Goal: Task Accomplishment & Management: Use online tool/utility

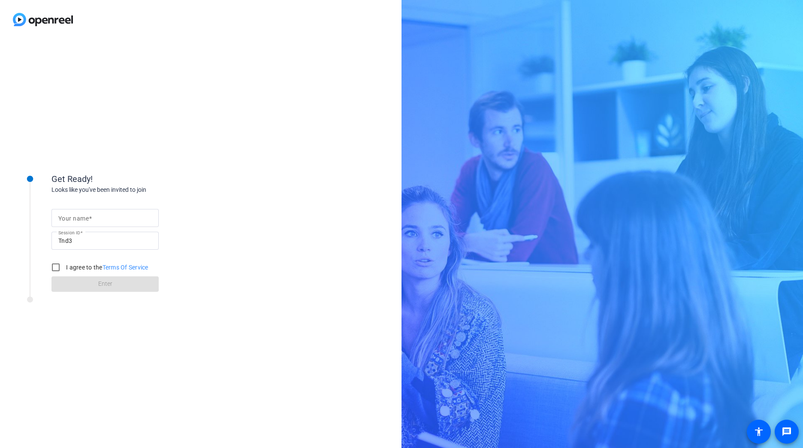
click at [75, 207] on form "Your name Session ID Tnd3 I agree to the Terms Of Service Enter" at bounding box center [104, 247] width 107 height 87
click at [79, 215] on mat-label "Your name" at bounding box center [73, 218] width 30 height 7
click at [79, 215] on input "Your name" at bounding box center [104, 218] width 93 height 10
type input "[PERSON_NAME]"
click at [57, 265] on input "I agree to the Terms Of Service" at bounding box center [55, 267] width 17 height 17
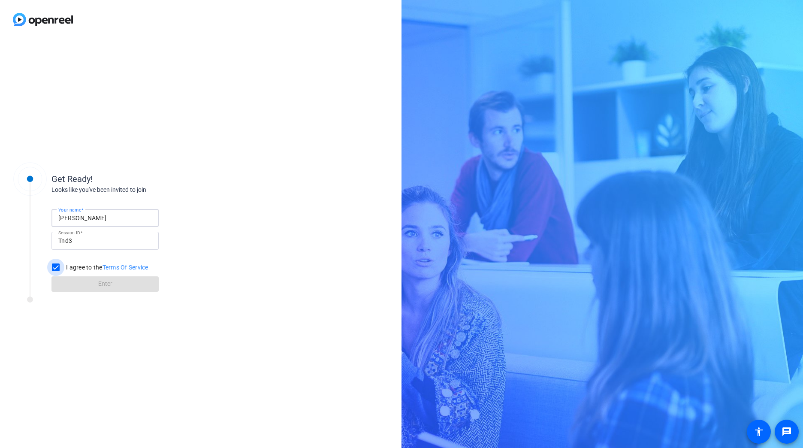
checkbox input "true"
click at [121, 287] on span at bounding box center [104, 284] width 107 height 21
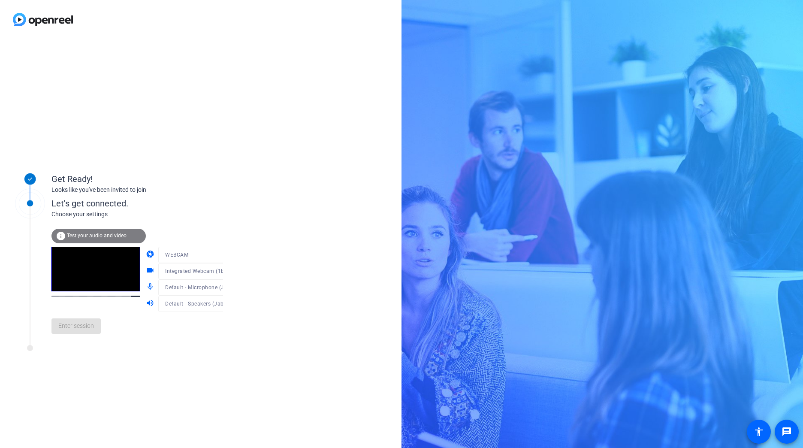
click at [217, 251] on mat-form-field "WEBCAM" at bounding box center [199, 255] width 82 height 16
click at [73, 323] on span "Enter session" at bounding box center [76, 325] width 36 height 9
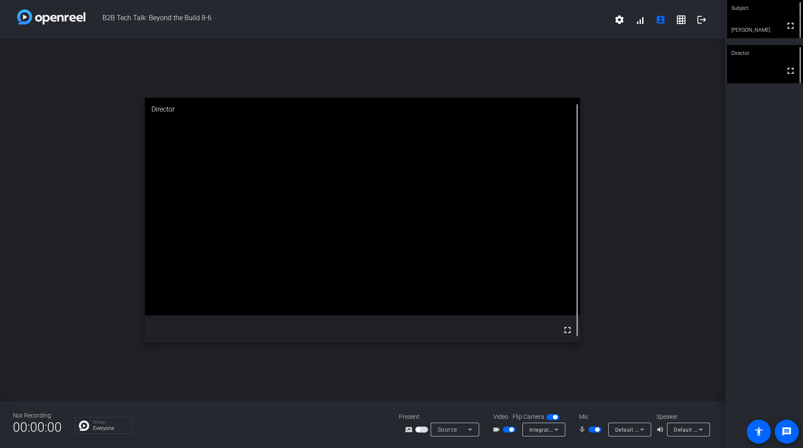
click at [594, 430] on span "button" at bounding box center [594, 429] width 13 height 6
click at [595, 430] on span "button" at bounding box center [594, 429] width 13 height 6
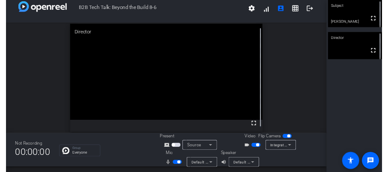
scroll to position [10, 0]
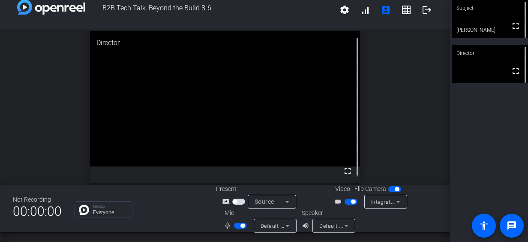
click at [237, 223] on span "button" at bounding box center [240, 226] width 13 height 6
click at [240, 225] on span "button" at bounding box center [240, 226] width 13 height 6
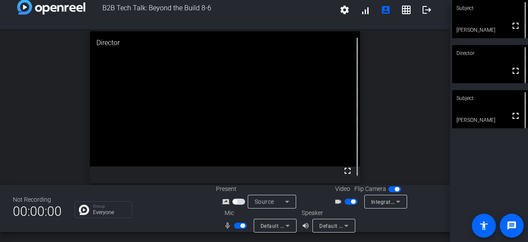
drag, startPoint x: 239, startPoint y: 225, endPoint x: 235, endPoint y: 220, distance: 6.7
click at [239, 225] on span "button" at bounding box center [240, 226] width 13 height 6
click at [521, 224] on span at bounding box center [512, 225] width 21 height 21
click at [243, 223] on span "button" at bounding box center [240, 226] width 13 height 6
click at [238, 225] on span "button" at bounding box center [240, 226] width 13 height 6
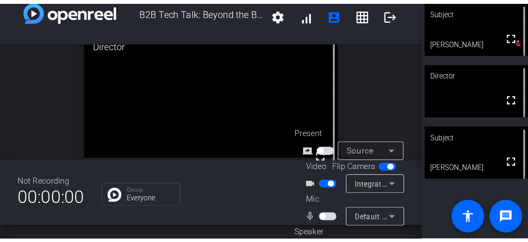
scroll to position [0, 0]
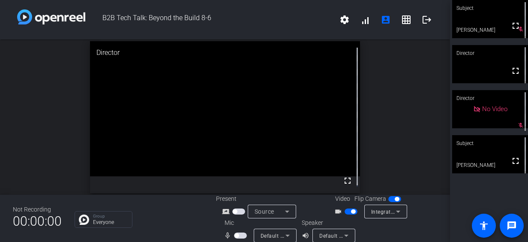
click at [242, 237] on span "button" at bounding box center [240, 235] width 13 height 6
click at [236, 233] on span "button" at bounding box center [240, 235] width 13 height 6
click at [242, 234] on span "button" at bounding box center [240, 235] width 13 height 6
click at [241, 235] on span "button" at bounding box center [243, 235] width 4 height 4
click at [243, 235] on span "button" at bounding box center [240, 235] width 13 height 6
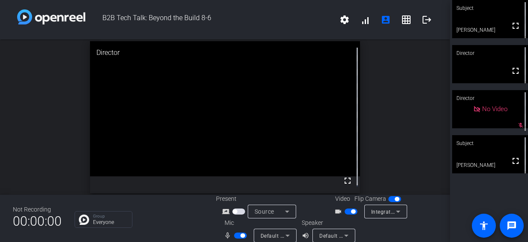
click at [243, 234] on span "button" at bounding box center [243, 235] width 4 height 4
click at [240, 234] on span "button" at bounding box center [240, 235] width 13 height 6
